Goal: Information Seeking & Learning: Learn about a topic

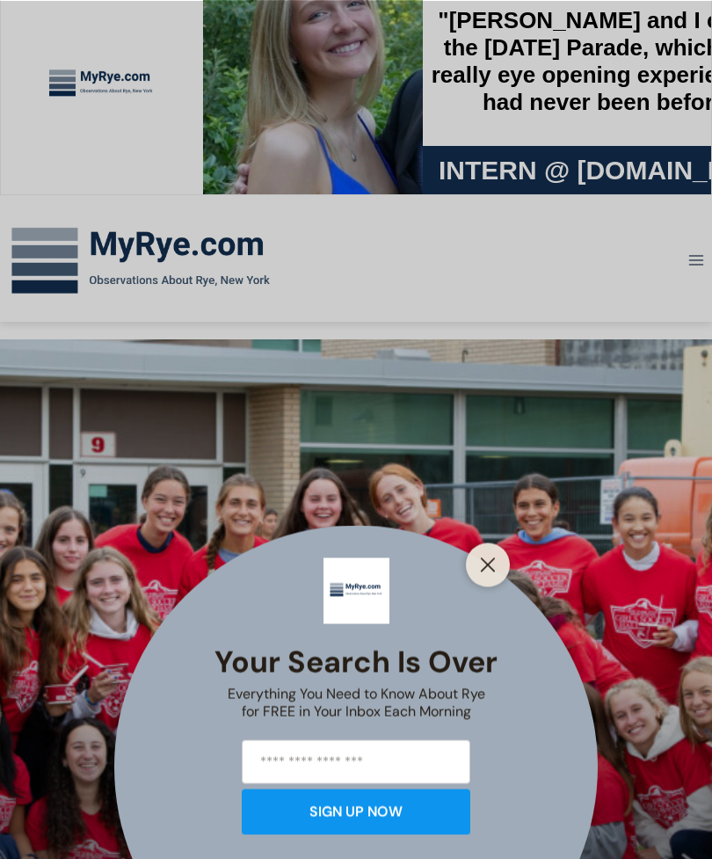
scroll to position [51, 0]
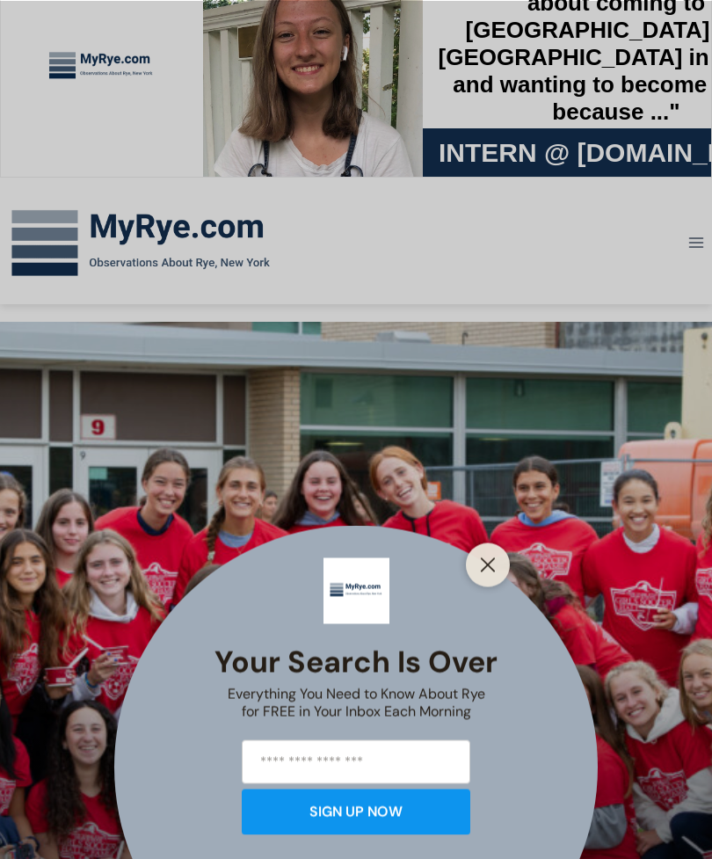
click at [491, 577] on button "Close" at bounding box center [487, 564] width 25 height 25
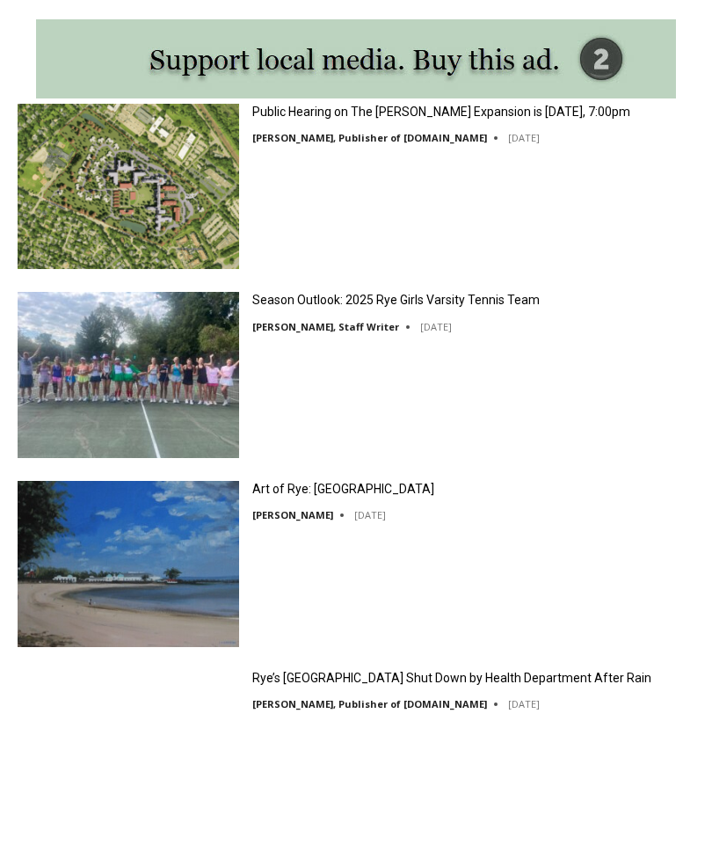
scroll to position [2437, 0]
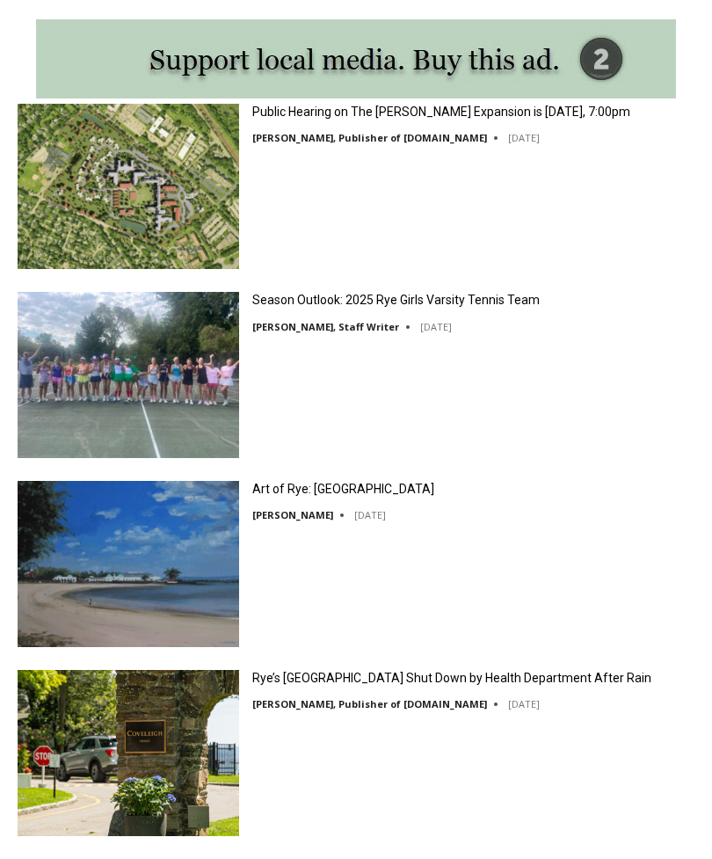
click at [475, 304] on link "Season Outlook: 2025 Rye Girls Varsity Tennis Team" at bounding box center [395, 300] width 287 height 16
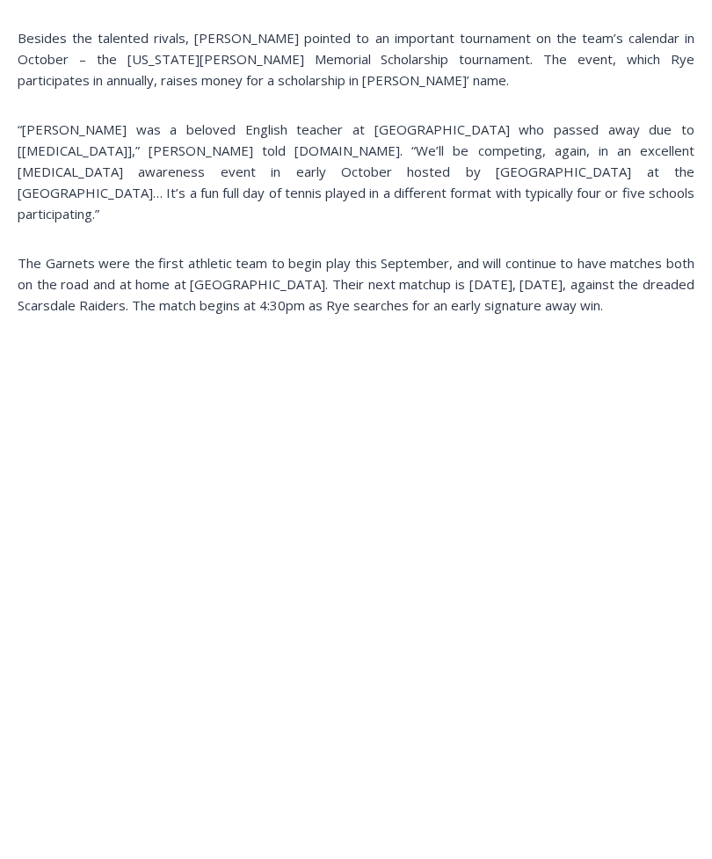
scroll to position [1663, 0]
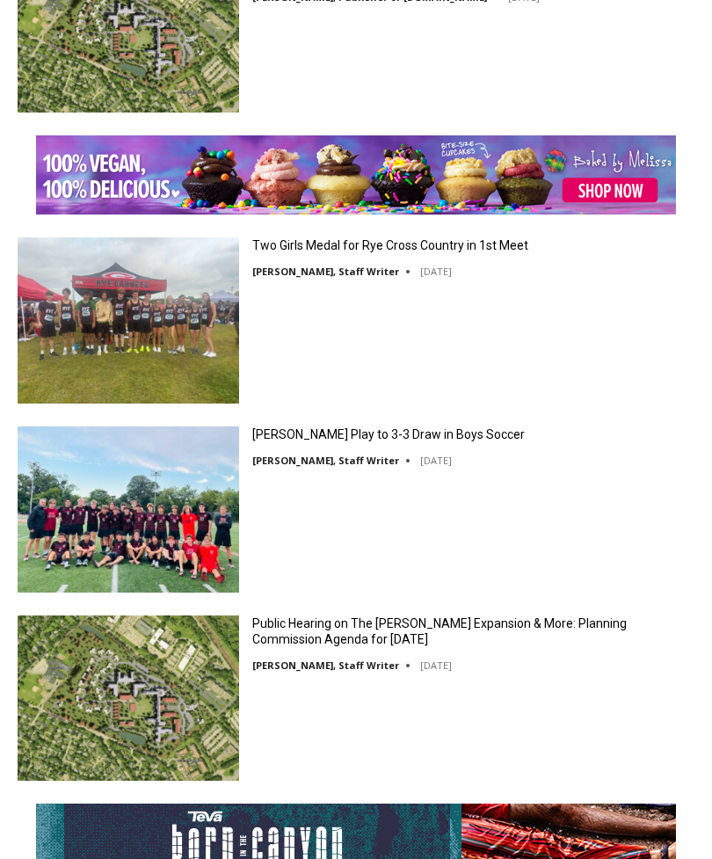
scroll to position [3537, 0]
